Goal: Navigation & Orientation: Find specific page/section

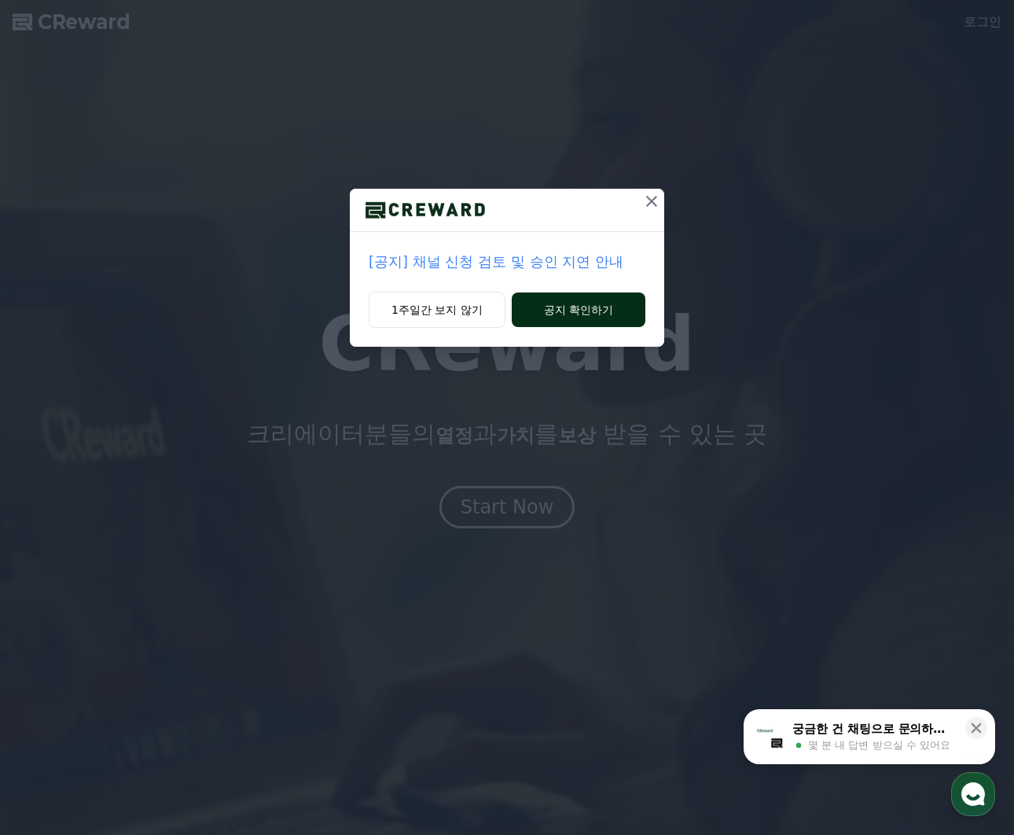
drag, startPoint x: 652, startPoint y: 204, endPoint x: 575, endPoint y: 315, distance: 135.2
click at [575, 314] on div "[공지] 채널 신청 검토 및 승인 지연 안내 1주일간 보지 않기 공지 확인하기" at bounding box center [507, 268] width 314 height 158
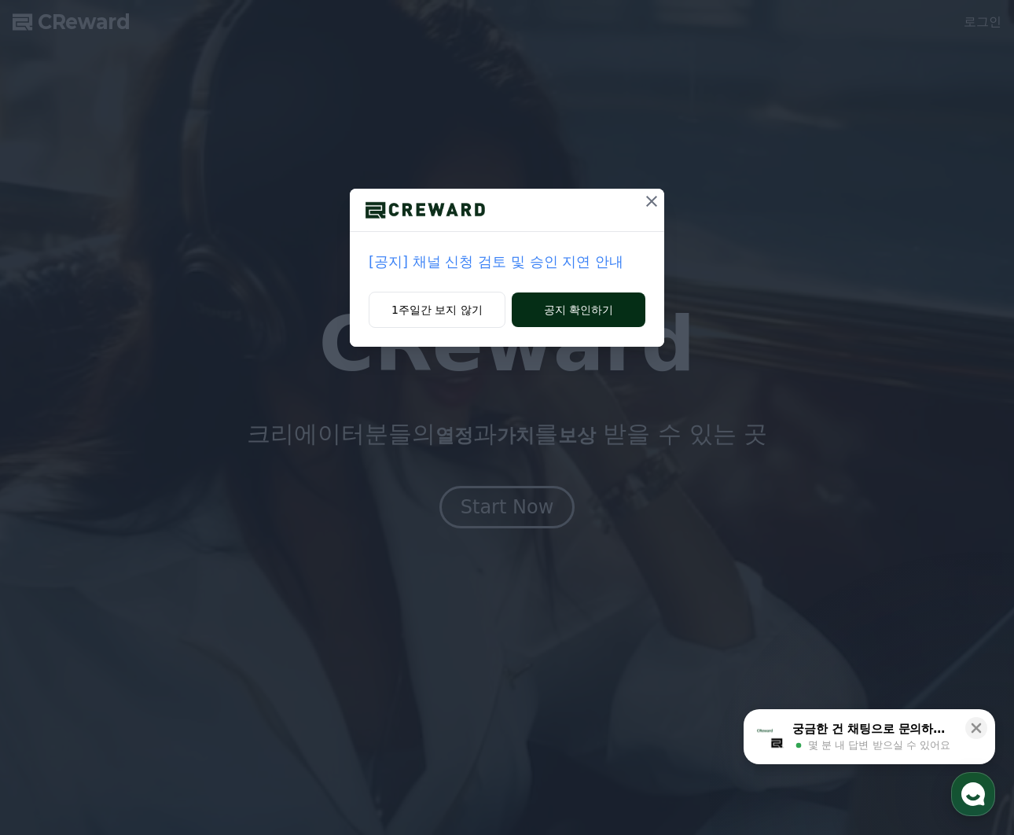
click at [575, 317] on button "공지 확인하기" at bounding box center [579, 309] width 134 height 35
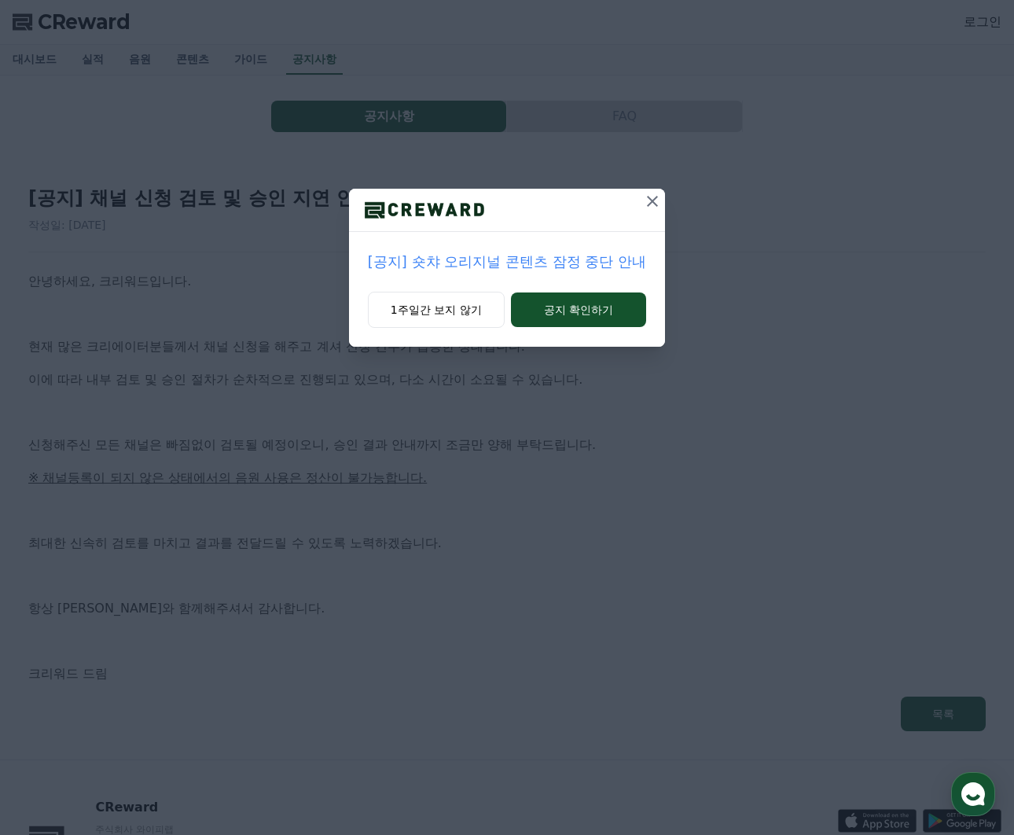
click at [649, 194] on icon at bounding box center [652, 201] width 19 height 19
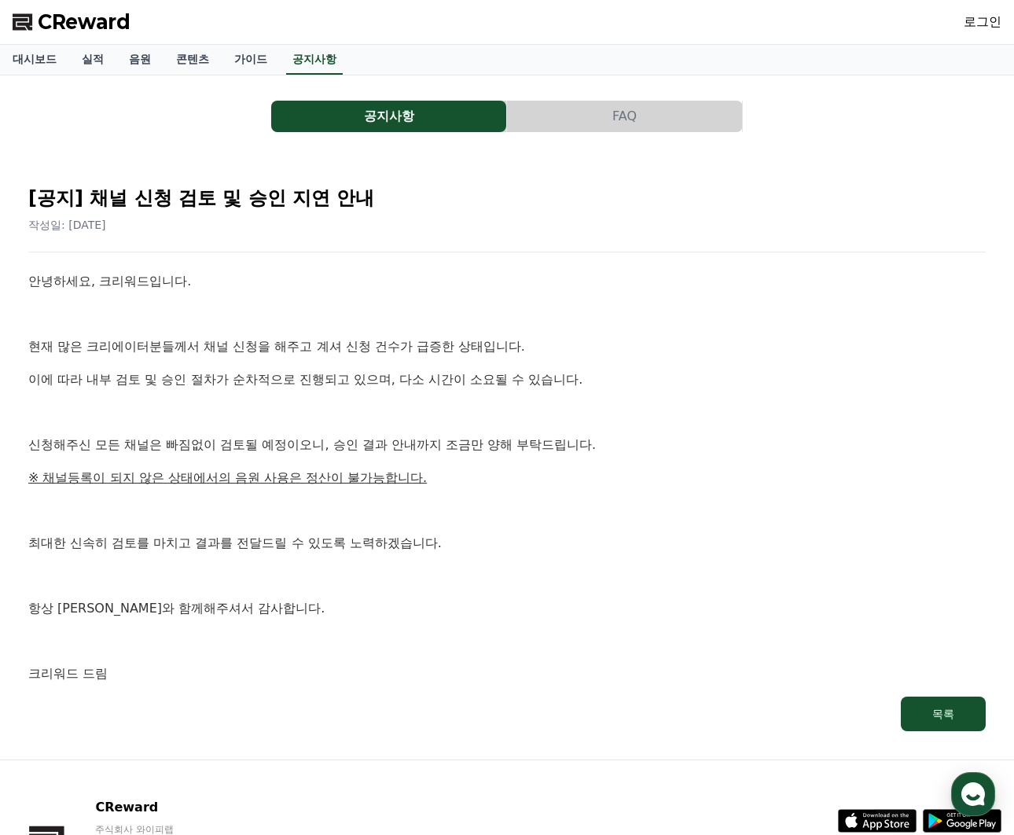
click at [69, 53] on link "실적" at bounding box center [92, 60] width 47 height 30
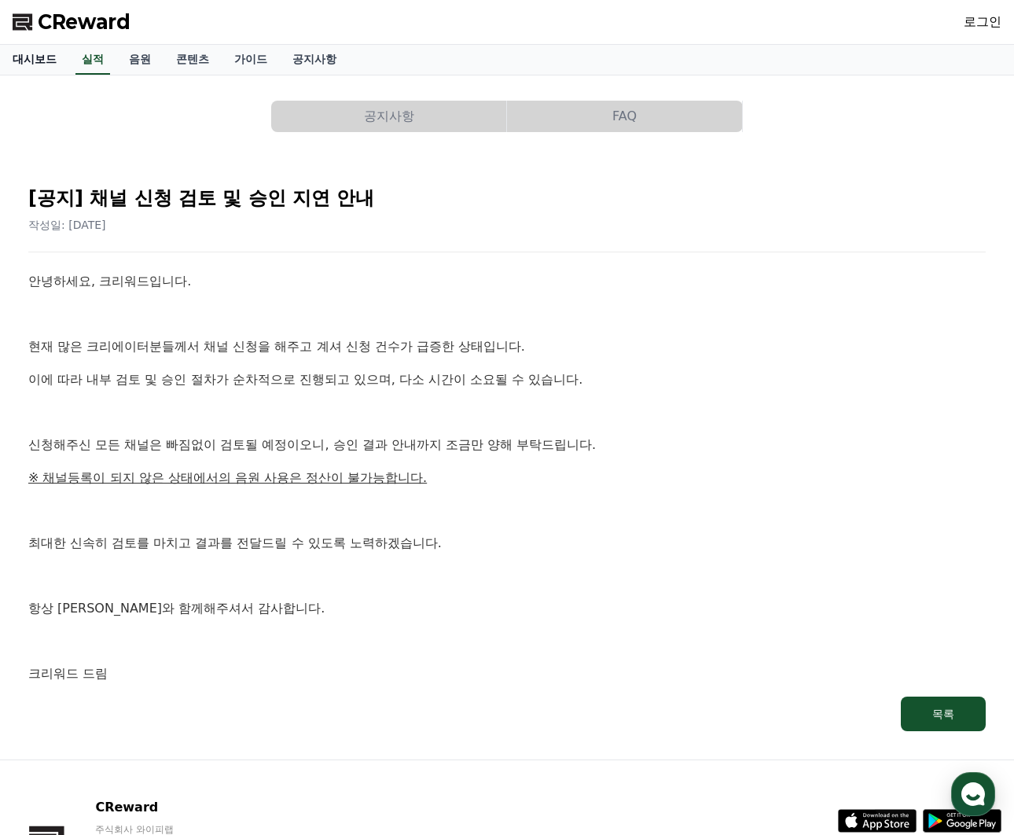
click at [35, 64] on link "대시보드" at bounding box center [34, 60] width 69 height 30
